Goal: Obtain resource: Obtain resource

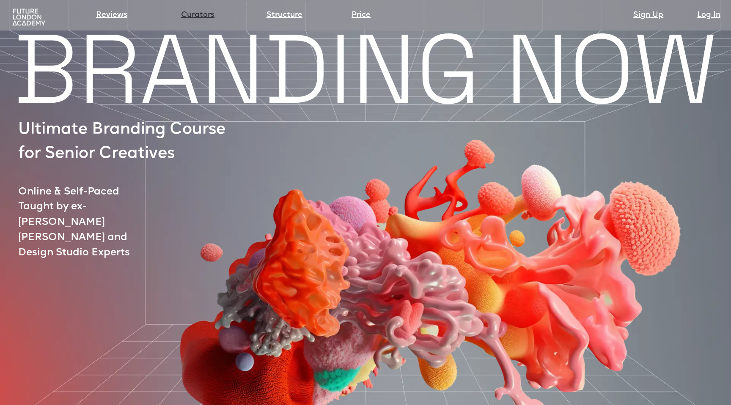
click at [189, 14] on link "Curators" at bounding box center [197, 15] width 33 height 12
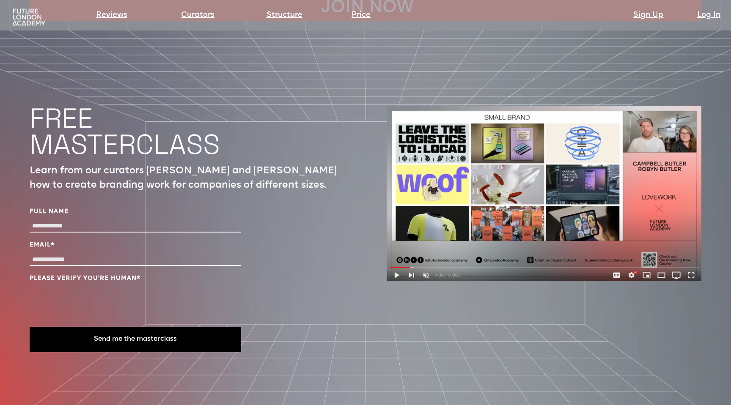
scroll to position [2875, 0]
click at [52, 221] on input "Full Name" at bounding box center [136, 227] width 212 height 12
type input "**********"
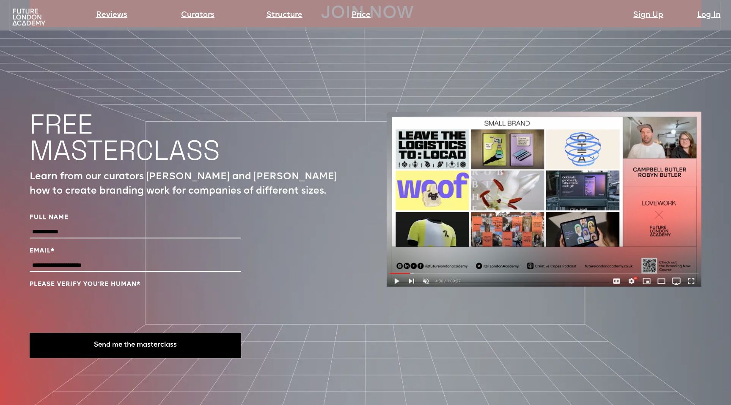
scroll to position [2870, 0]
click at [112, 259] on input "**********" at bounding box center [136, 265] width 212 height 12
drag, startPoint x: 88, startPoint y: 236, endPoint x: 19, endPoint y: 226, distance: 69.3
click at [131, 259] on input "**********" at bounding box center [136, 265] width 212 height 12
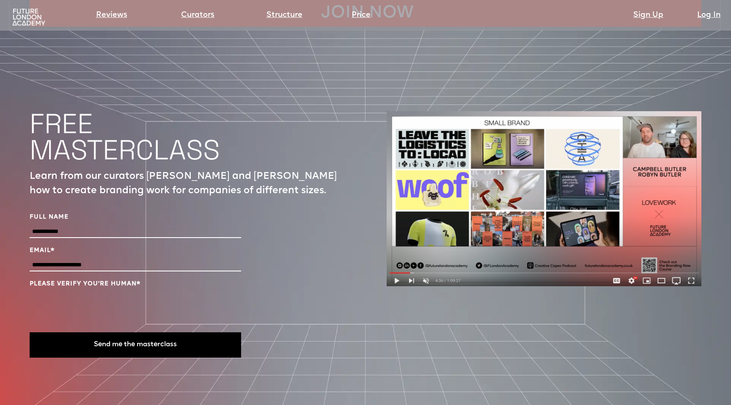
drag, startPoint x: 140, startPoint y: 232, endPoint x: 10, endPoint y: 223, distance: 129.9
type input "**********"
click at [139, 333] on button "Send me the masterclass" at bounding box center [136, 345] width 212 height 25
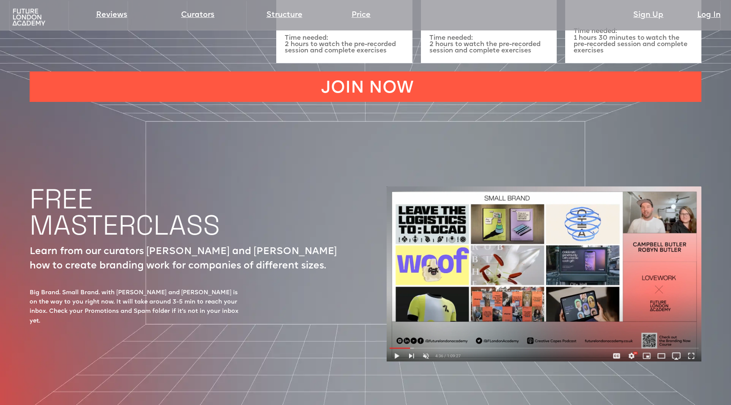
scroll to position [2794, 0]
click at [396, 327] on img at bounding box center [544, 274] width 315 height 175
click at [397, 327] on img at bounding box center [544, 274] width 315 height 175
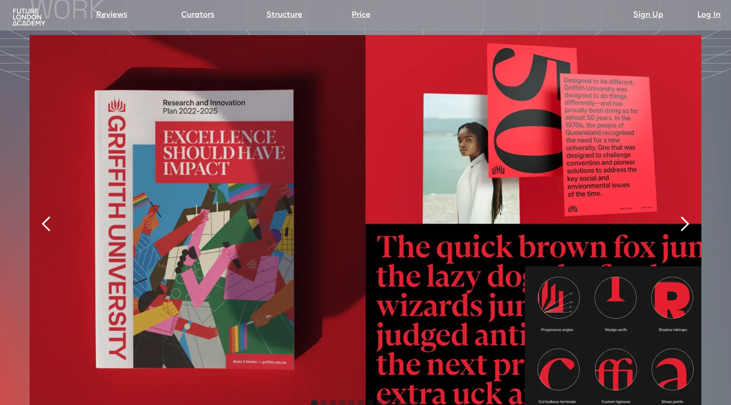
scroll to position [1878, 0]
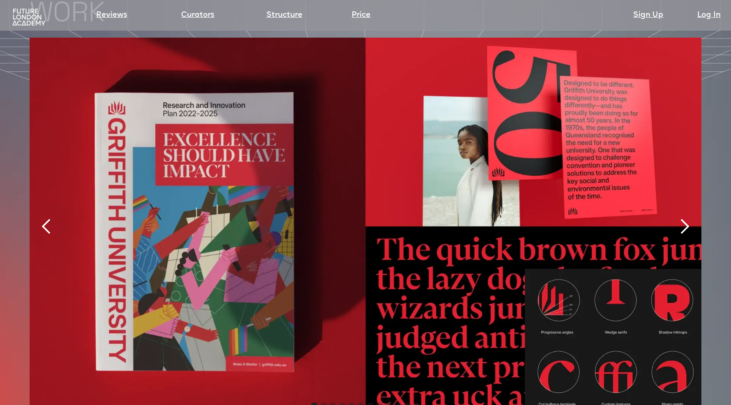
click at [686, 218] on div "next slide" at bounding box center [684, 226] width 17 height 17
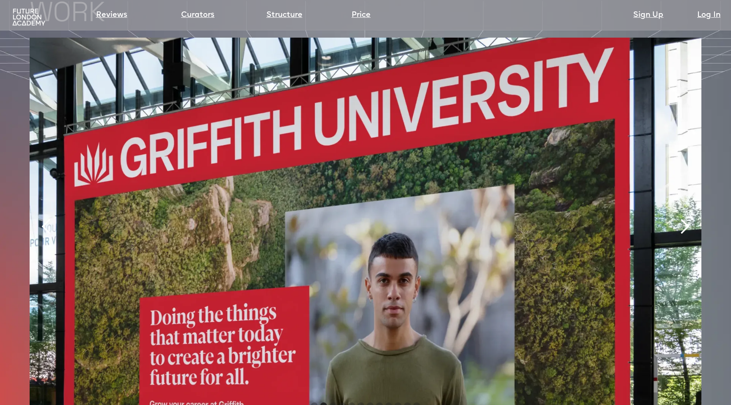
click at [686, 218] on div "next slide" at bounding box center [684, 226] width 17 height 17
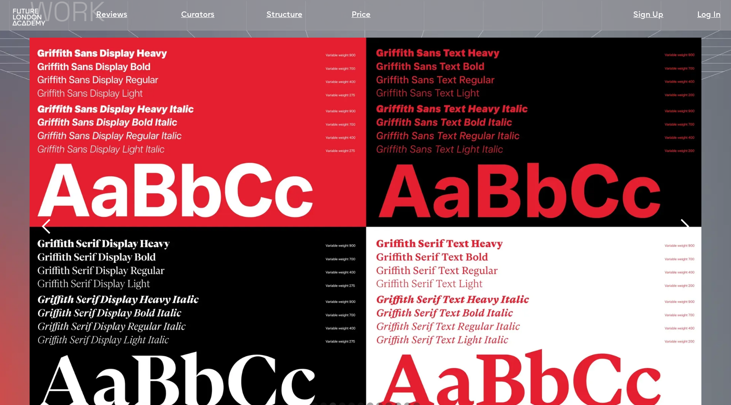
click at [686, 218] on div "next slide" at bounding box center [684, 226] width 17 height 17
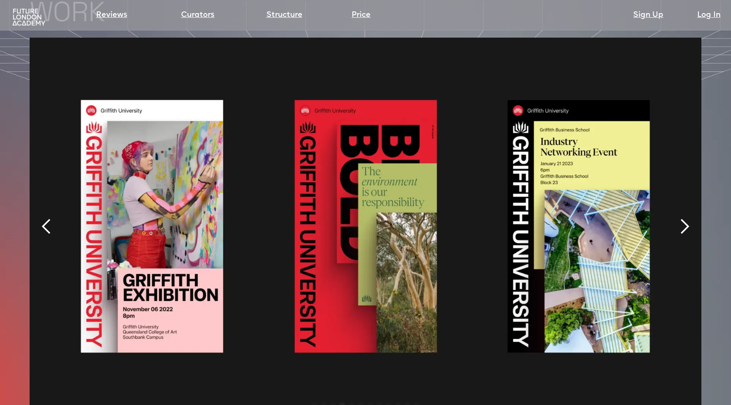
click at [686, 218] on div "next slide" at bounding box center [684, 226] width 17 height 17
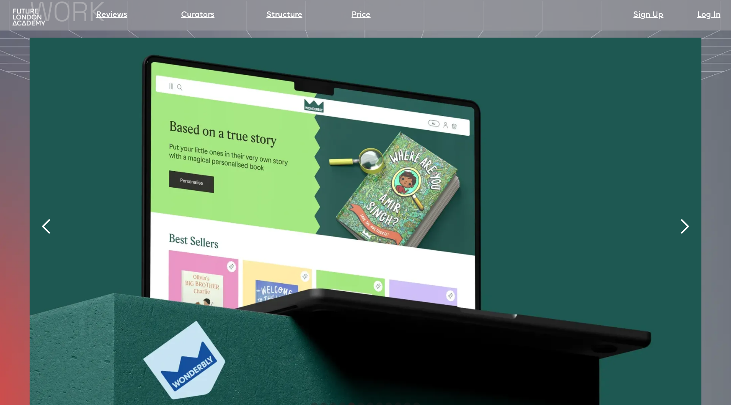
click at [686, 218] on div "next slide" at bounding box center [684, 226] width 17 height 17
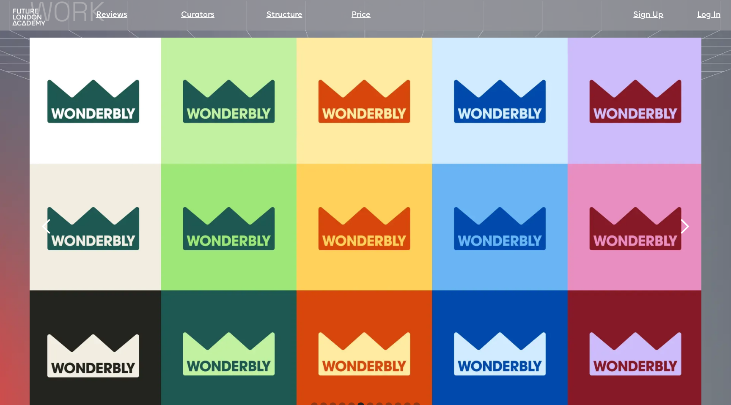
click at [686, 218] on div "next slide" at bounding box center [684, 226] width 17 height 17
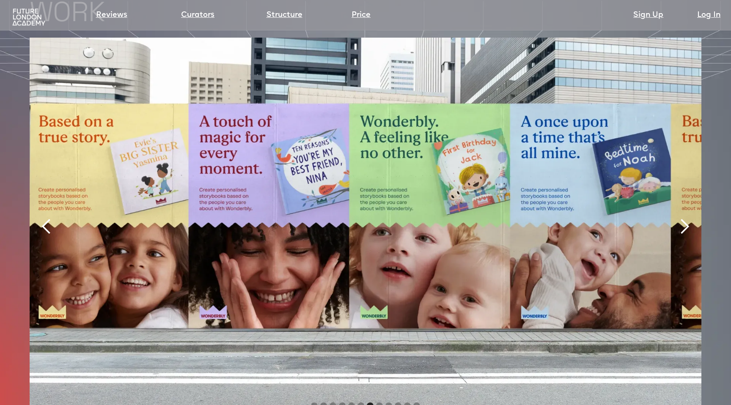
click at [686, 218] on div "next slide" at bounding box center [684, 226] width 17 height 17
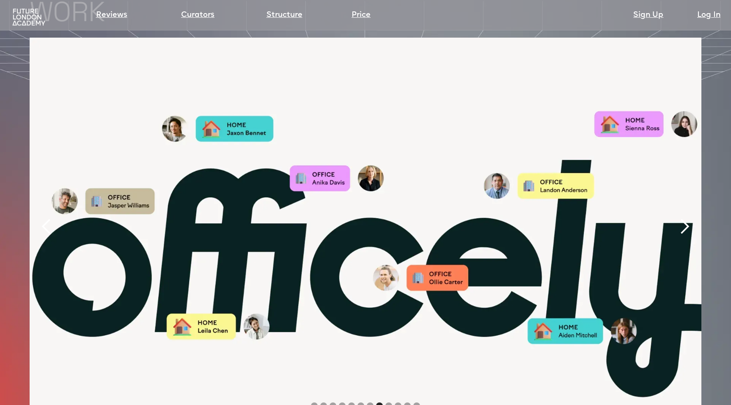
click at [686, 218] on div "next slide" at bounding box center [684, 226] width 17 height 17
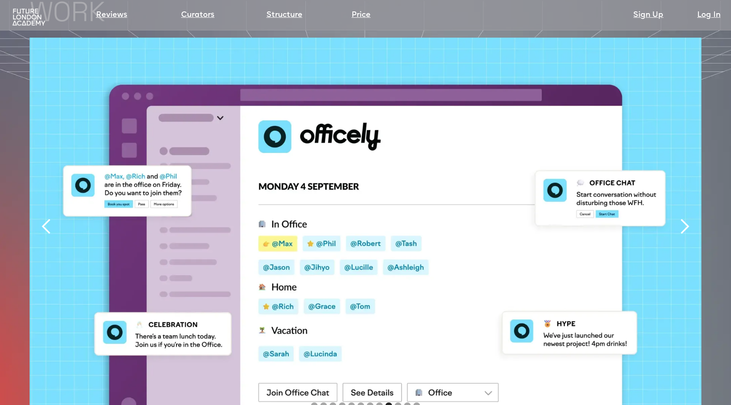
click at [686, 218] on div "next slide" at bounding box center [684, 226] width 17 height 17
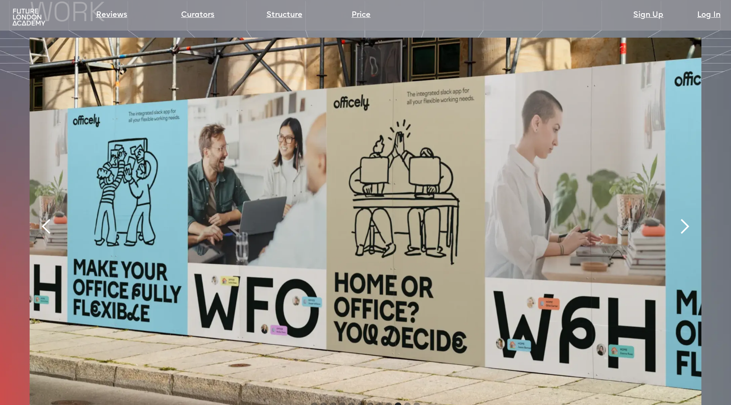
click at [686, 218] on div "next slide" at bounding box center [684, 226] width 17 height 17
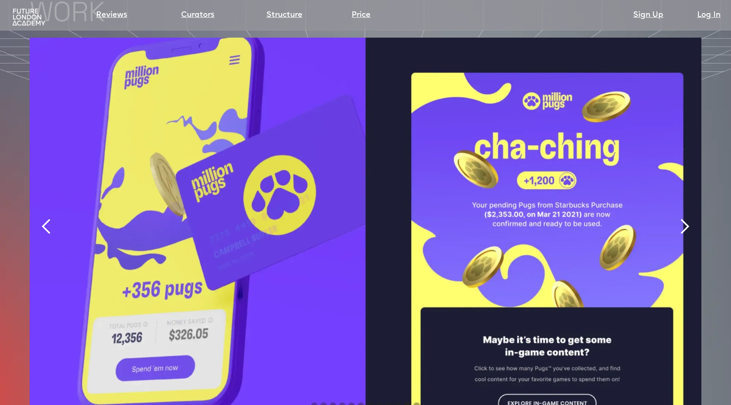
click at [686, 218] on div "next slide" at bounding box center [684, 226] width 17 height 17
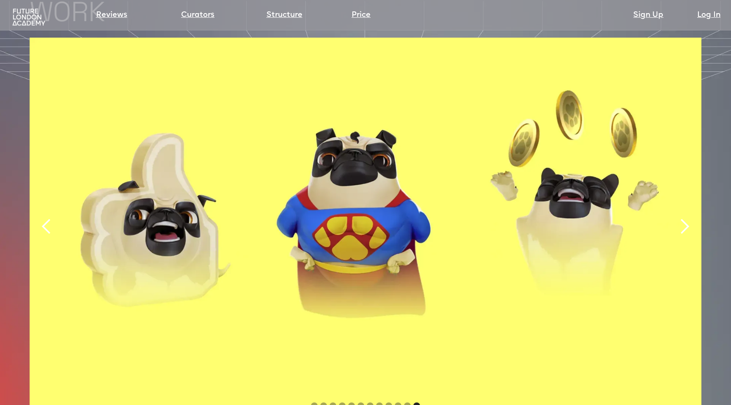
click at [686, 218] on div "next slide" at bounding box center [684, 226] width 17 height 17
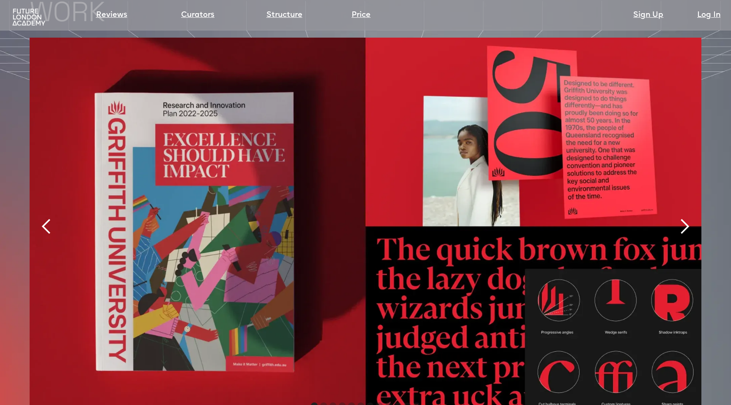
click at [686, 218] on div "next slide" at bounding box center [684, 226] width 17 height 17
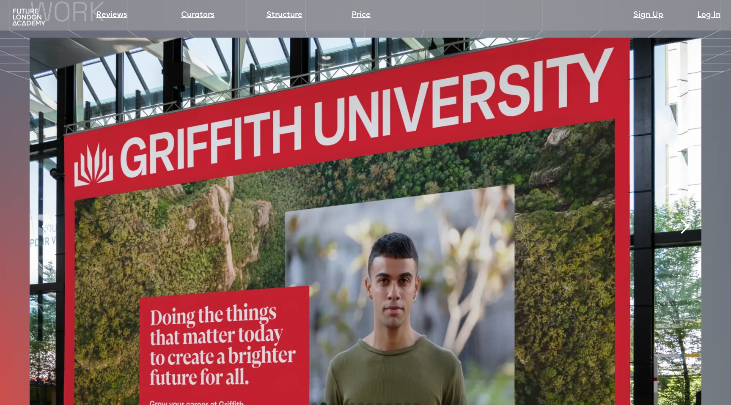
click at [686, 218] on div "next slide" at bounding box center [684, 226] width 17 height 17
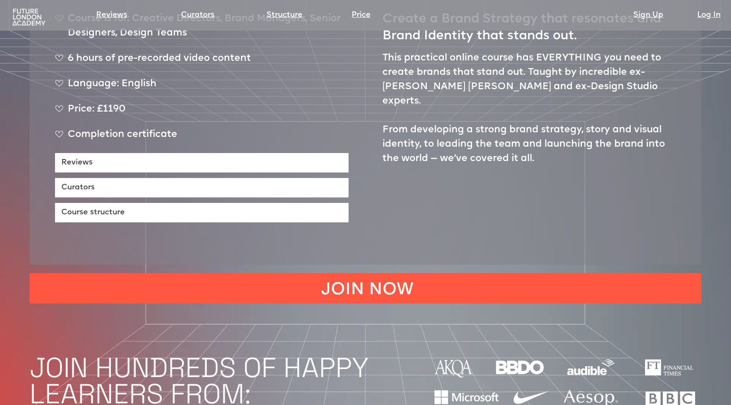
scroll to position [469, 0]
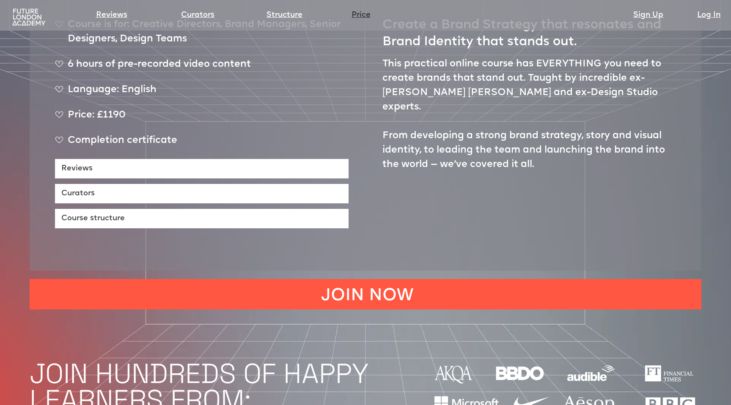
click at [359, 17] on link "Price" at bounding box center [361, 15] width 19 height 12
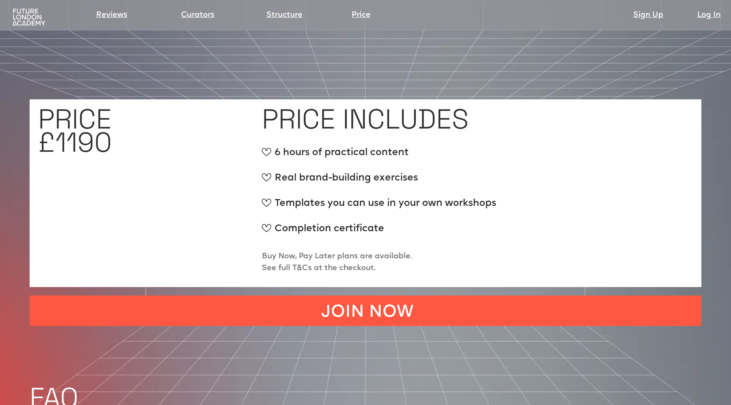
scroll to position [3169, 0]
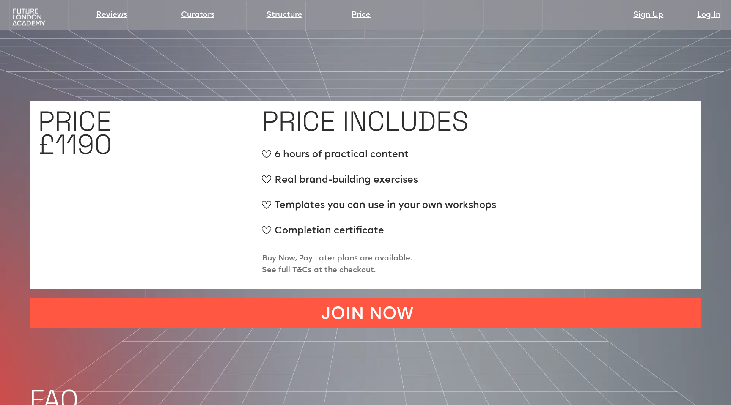
scroll to position [1371, 0]
